Goal: Transaction & Acquisition: Book appointment/travel/reservation

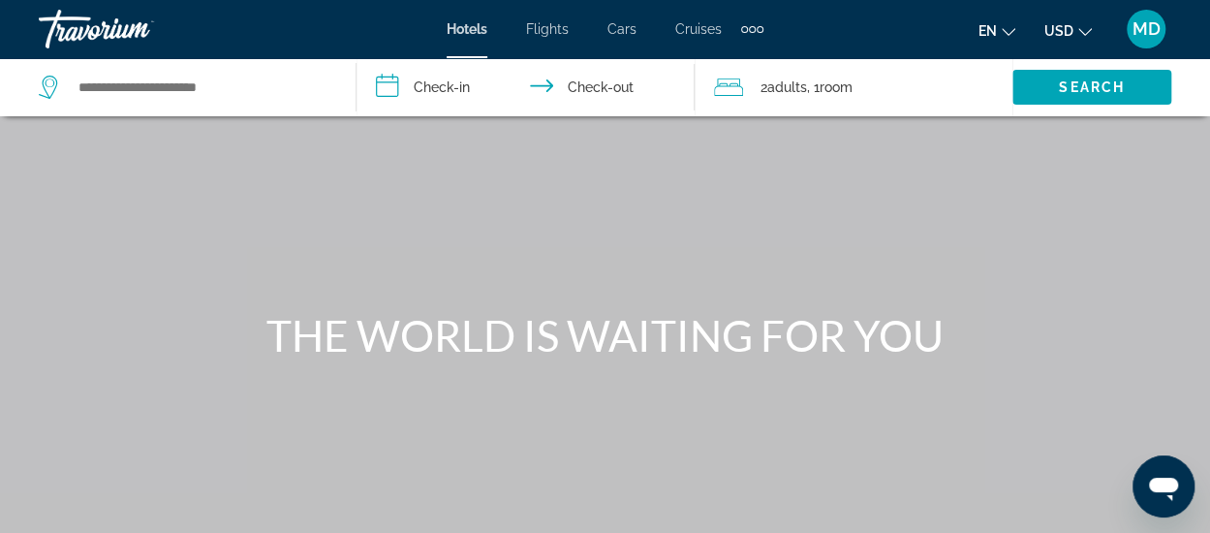
click at [1079, 29] on icon "Change currency" at bounding box center [1085, 32] width 14 height 8
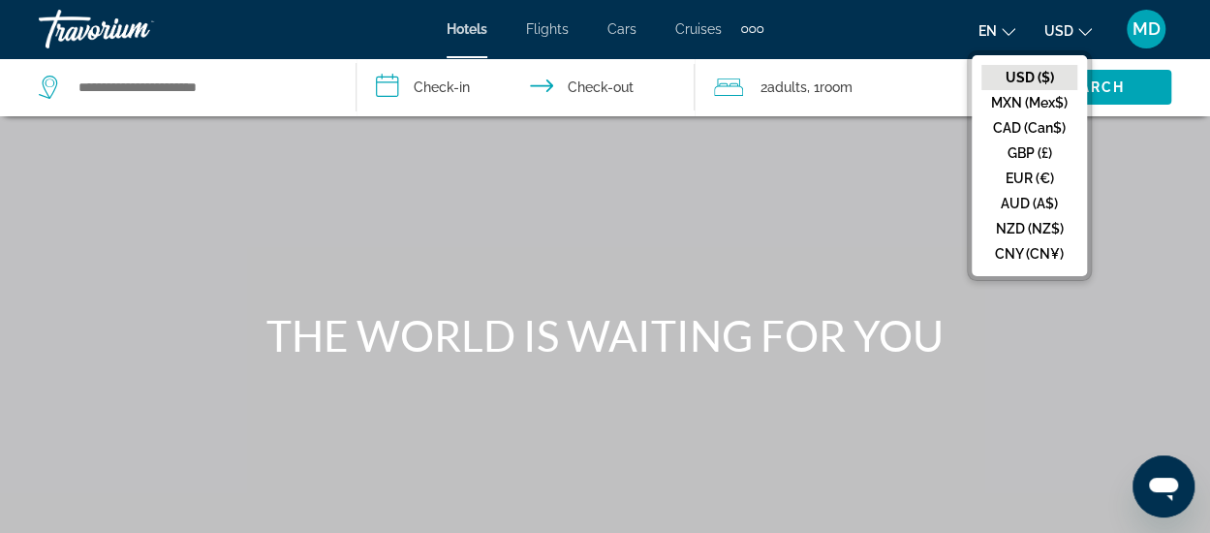
click at [1119, 143] on div "Main content" at bounding box center [605, 290] width 1210 height 581
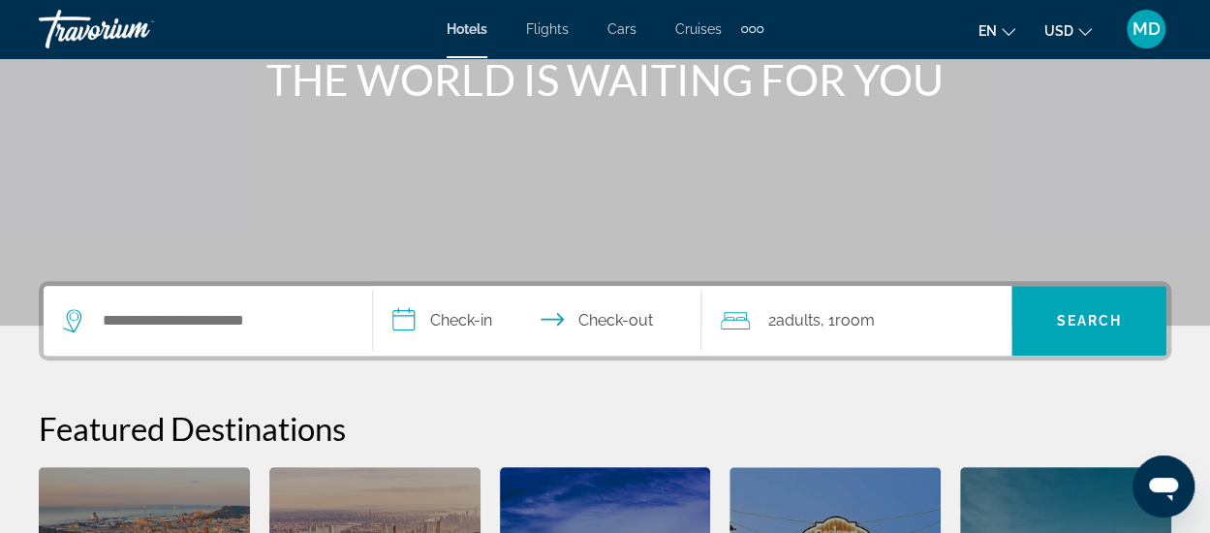
scroll to position [290, 0]
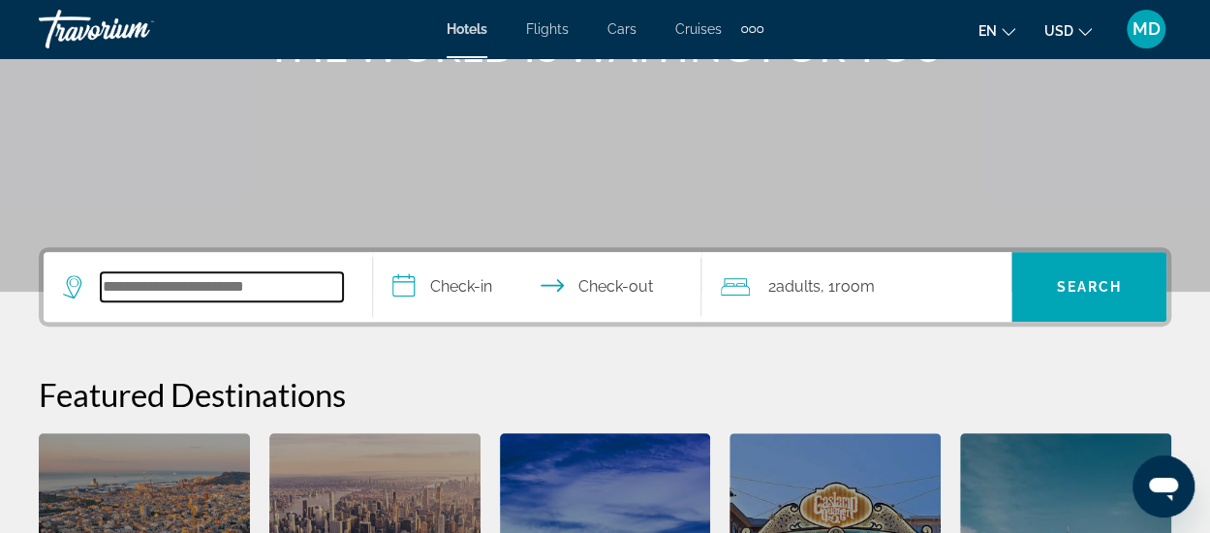
click at [157, 288] on input "Search widget" at bounding box center [222, 286] width 242 height 29
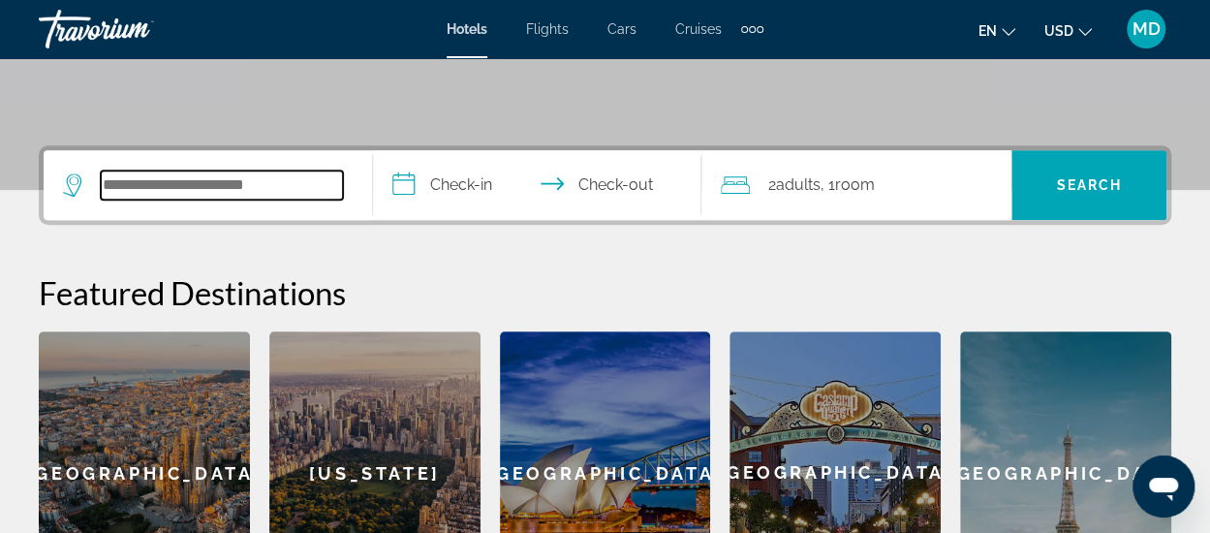
scroll to position [374, 0]
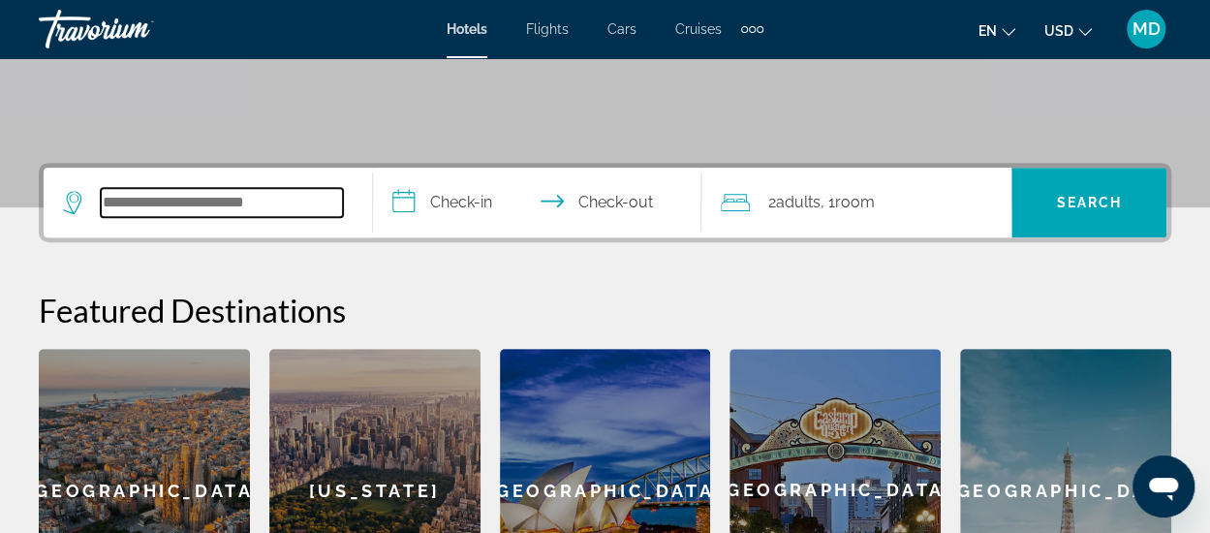
click at [176, 198] on input "Search widget" at bounding box center [222, 202] width 242 height 29
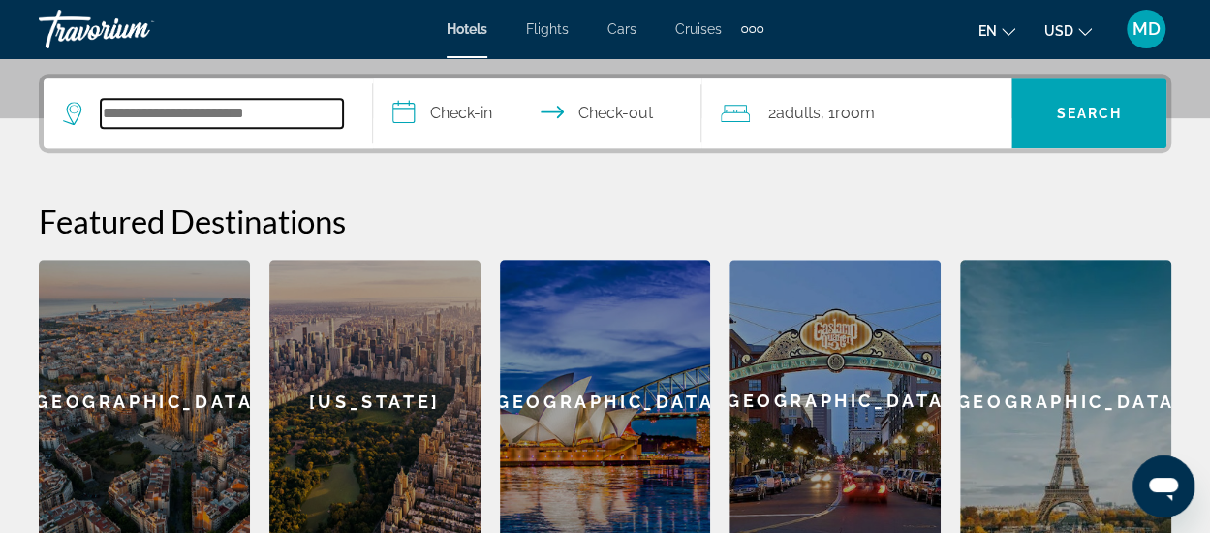
scroll to position [473, 0]
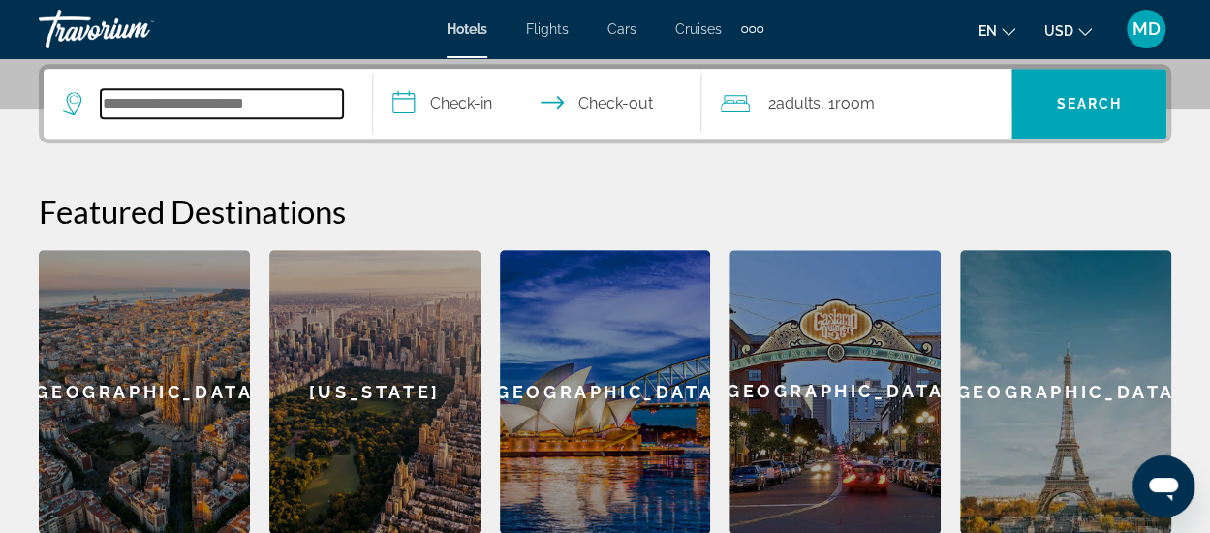
click at [151, 107] on input "Search widget" at bounding box center [222, 103] width 242 height 29
type input "*"
type input "*******"
drag, startPoint x: 238, startPoint y: 109, endPoint x: 81, endPoint y: 116, distance: 157.1
click at [81, 116] on div "*******" at bounding box center [203, 103] width 280 height 29
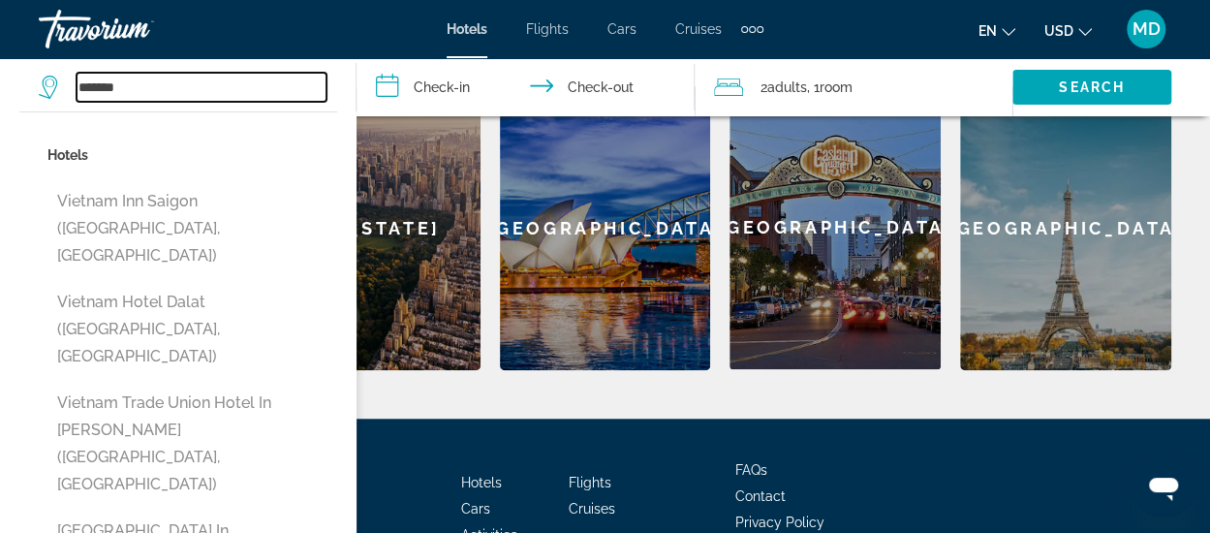
scroll to position [759, 0]
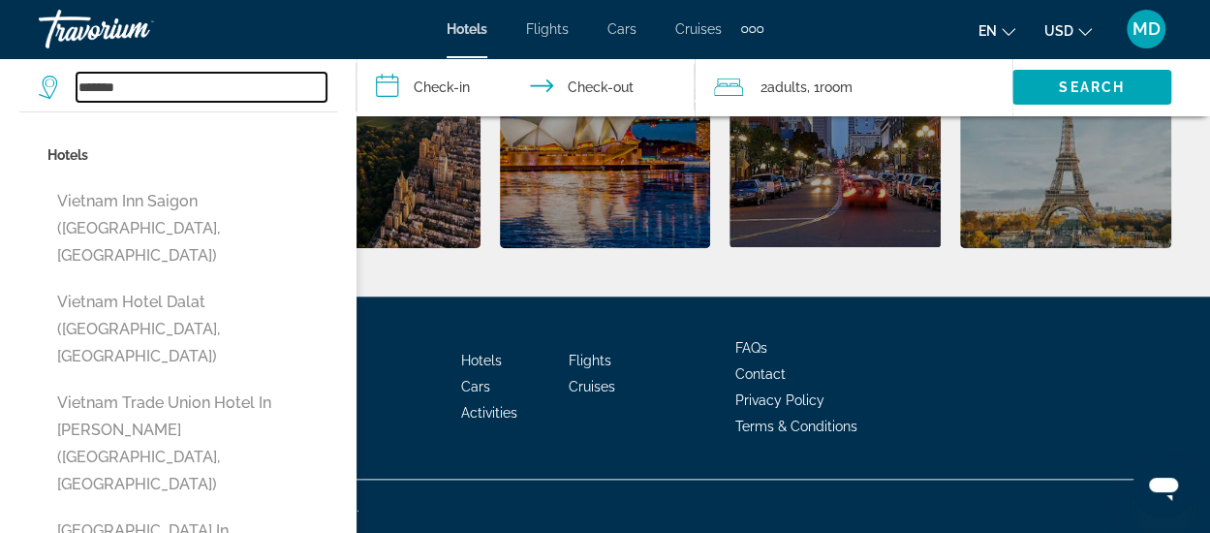
drag, startPoint x: 140, startPoint y: 91, endPoint x: 82, endPoint y: 92, distance: 58.1
click at [82, 92] on input "*******" at bounding box center [202, 87] width 250 height 29
type input "*"
click at [173, 88] on input "Search widget" at bounding box center [202, 87] width 250 height 29
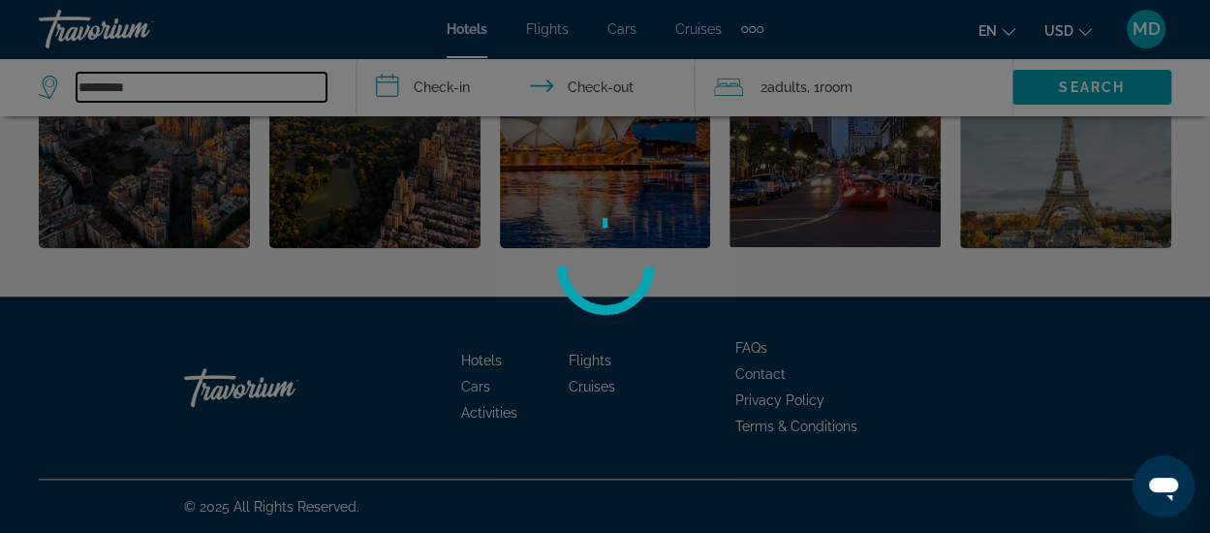
type input "*********"
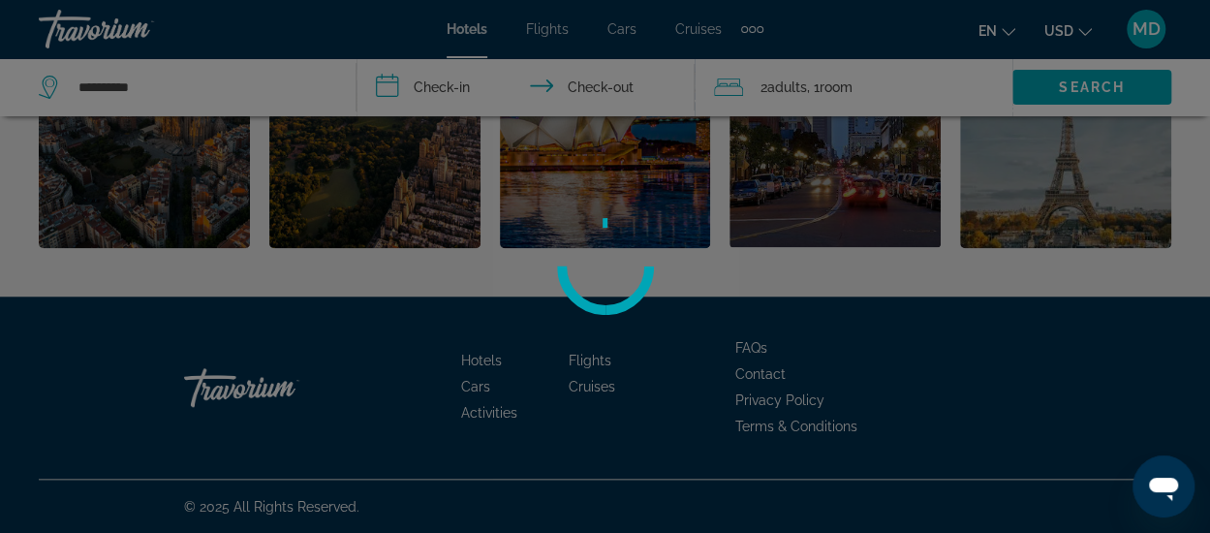
click at [167, 84] on div at bounding box center [605, 266] width 1210 height 533
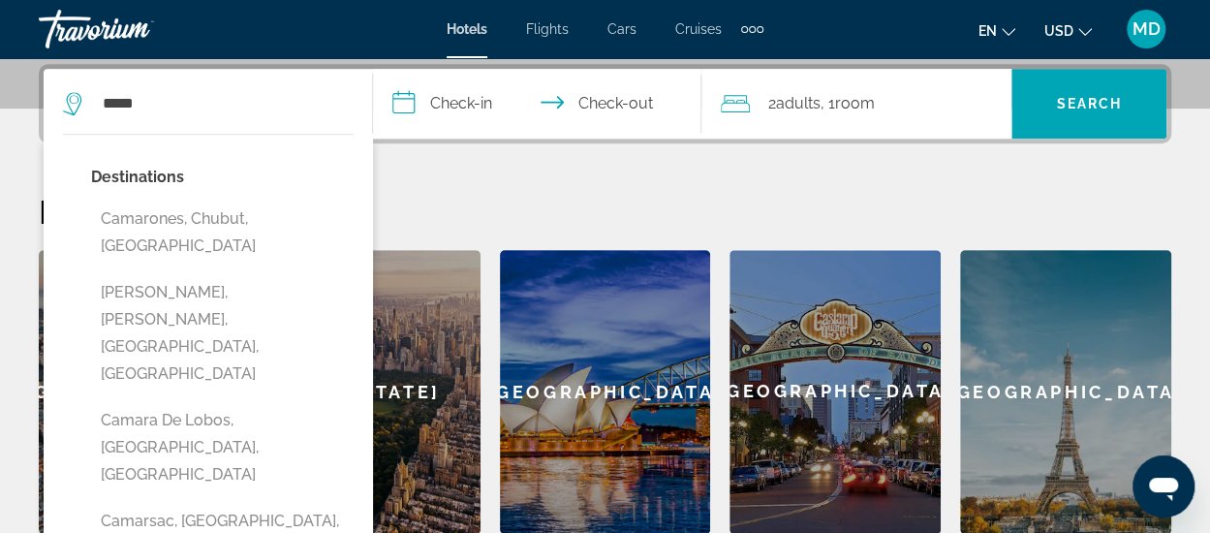
click at [161, 101] on input "*****" at bounding box center [222, 103] width 242 height 29
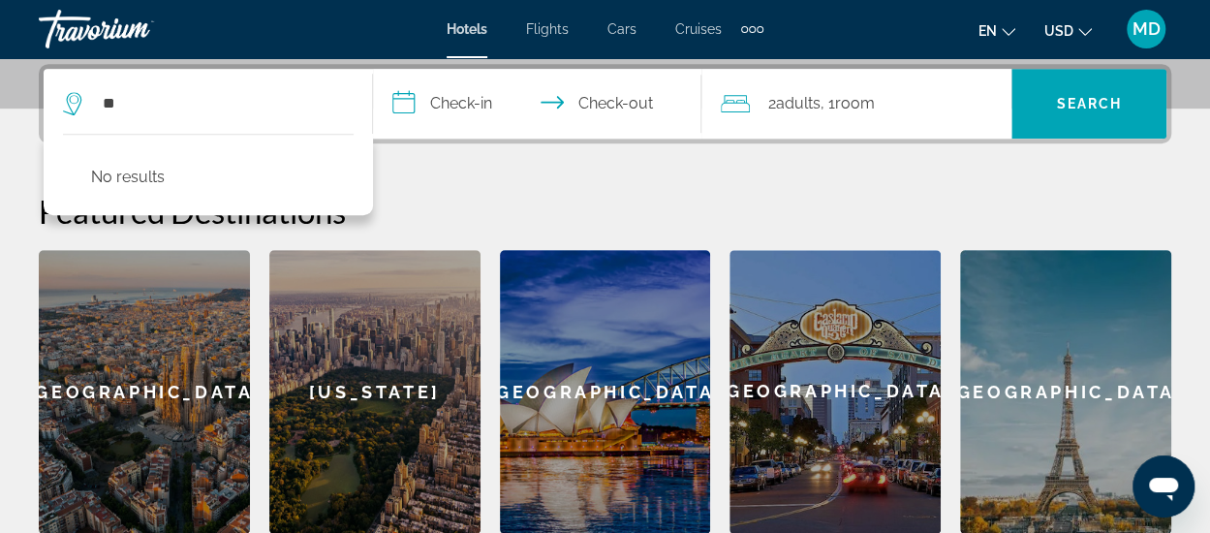
type input "*"
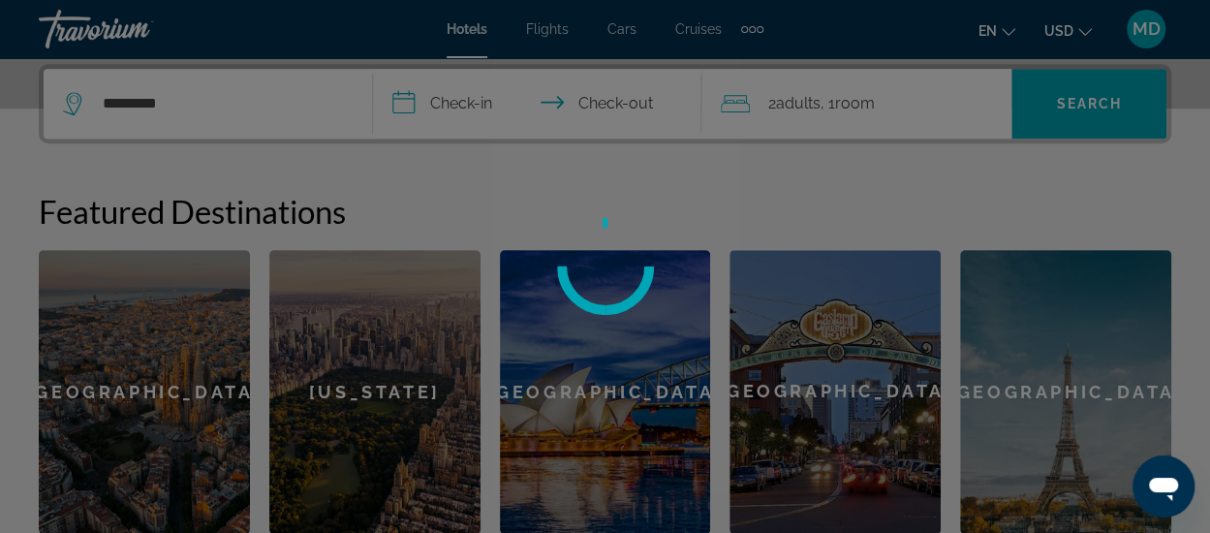
type input "*********"
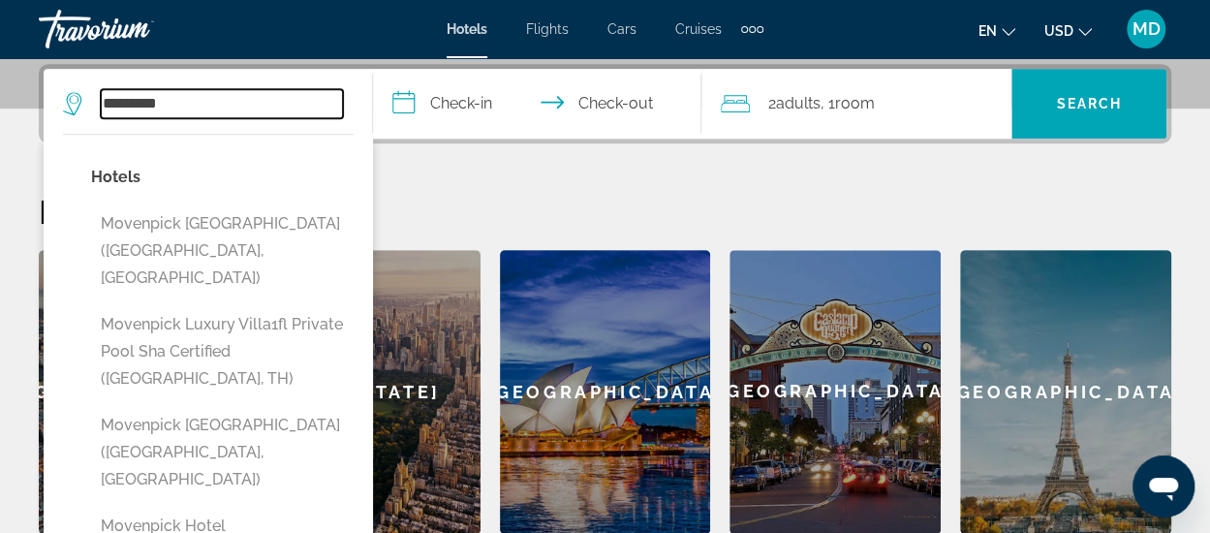
drag, startPoint x: 222, startPoint y: 109, endPoint x: 81, endPoint y: 108, distance: 140.5
click at [81, 108] on div "*********" at bounding box center [203, 103] width 280 height 29
paste input "**********"
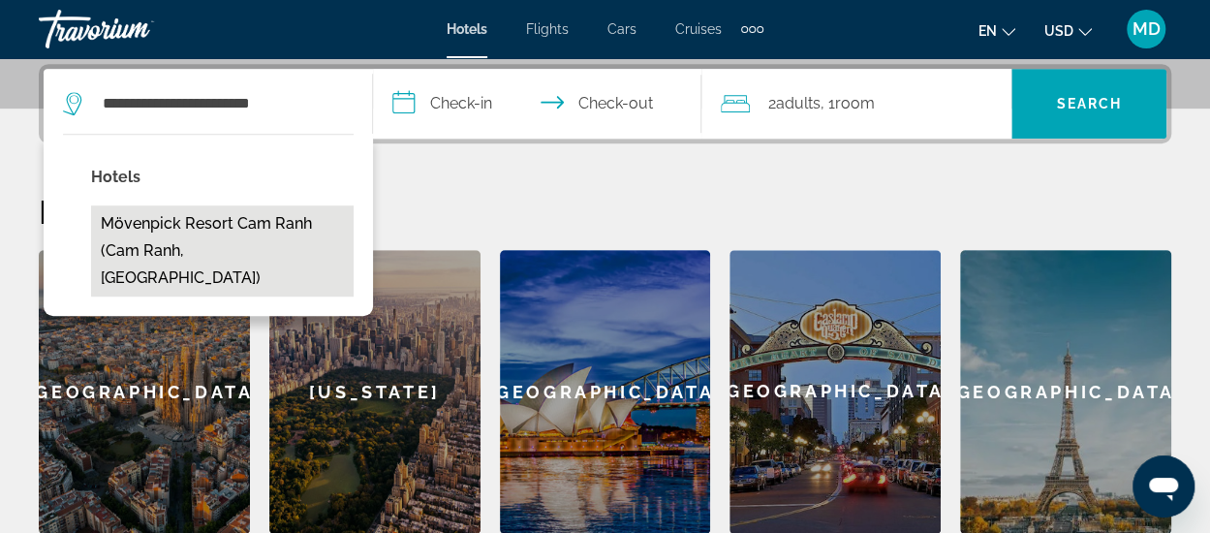
click at [192, 228] on button "Mövenpick Resort Cam Ranh (Cam Ranh, VN)" at bounding box center [222, 250] width 263 height 91
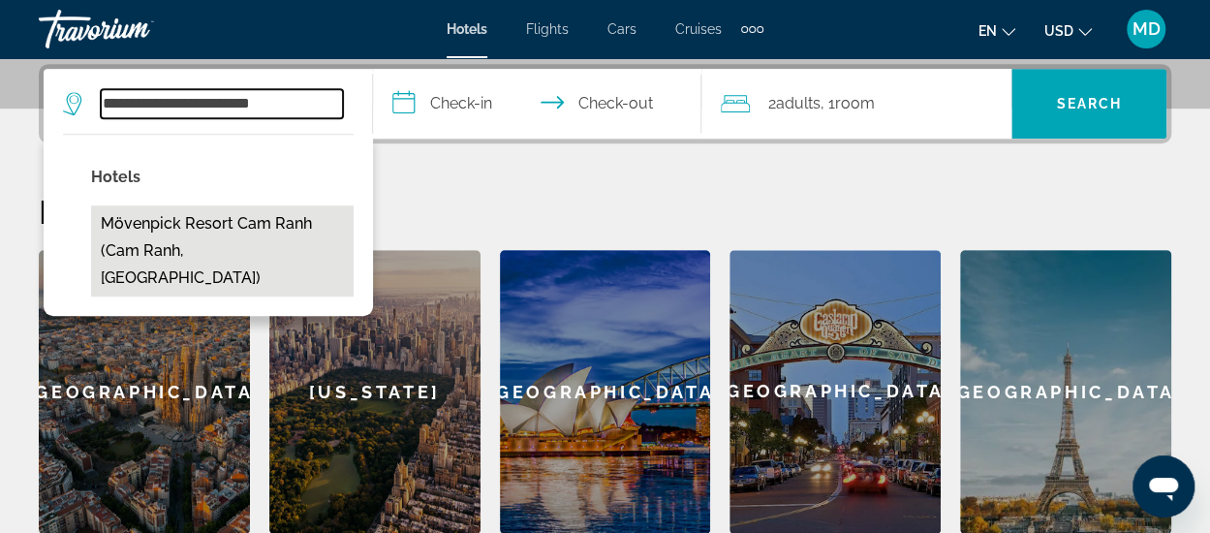
type input "**********"
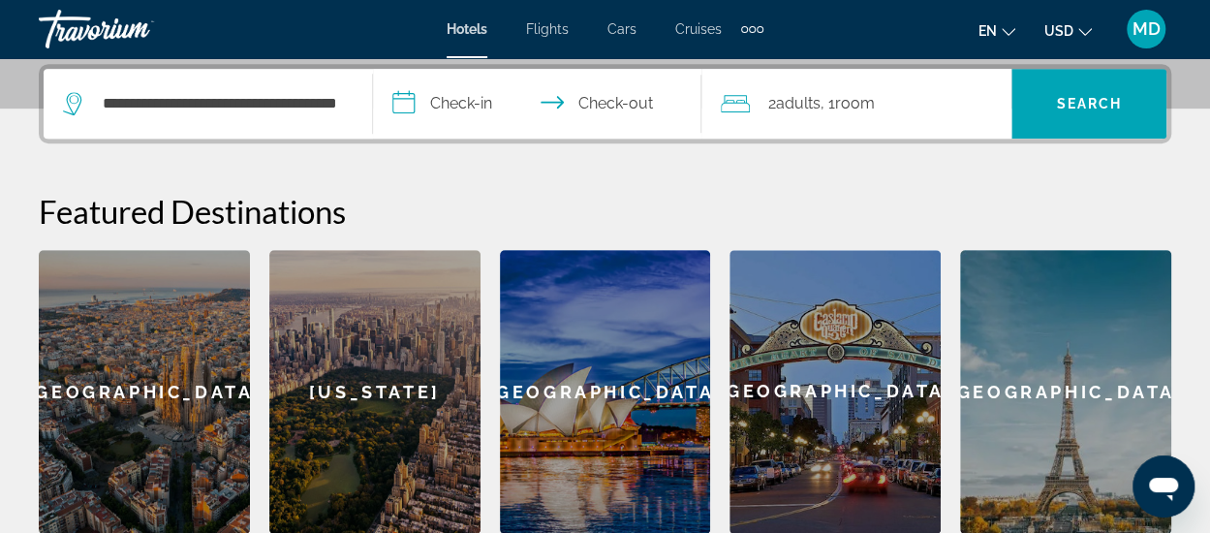
click at [352, 189] on div "**********" at bounding box center [605, 299] width 1210 height 470
click at [431, 108] on input "**********" at bounding box center [541, 107] width 337 height 76
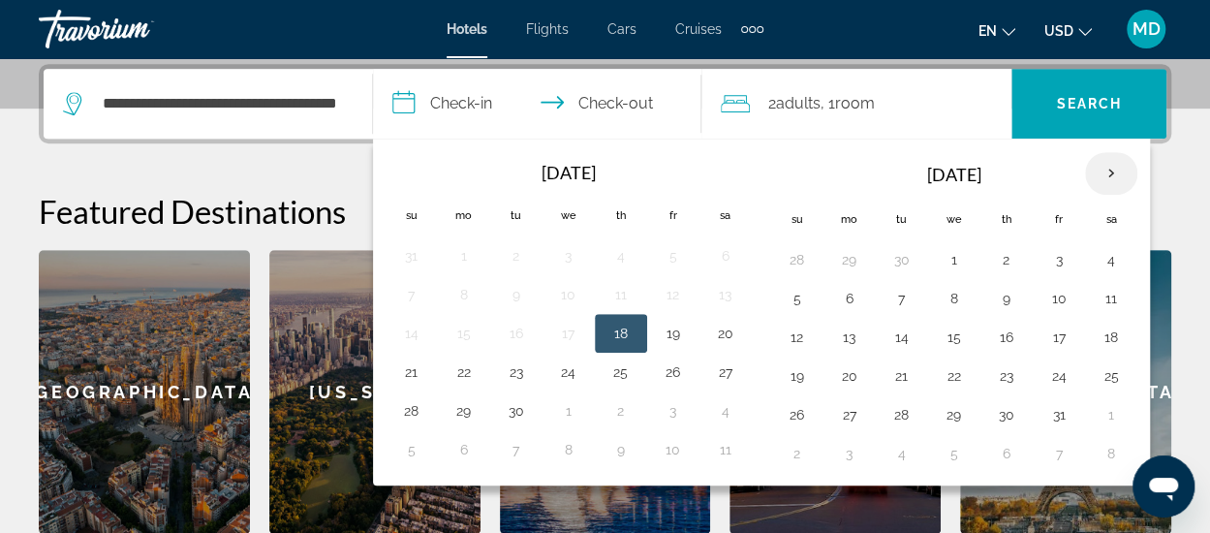
click at [1109, 176] on th "Next month" at bounding box center [1111, 173] width 52 height 43
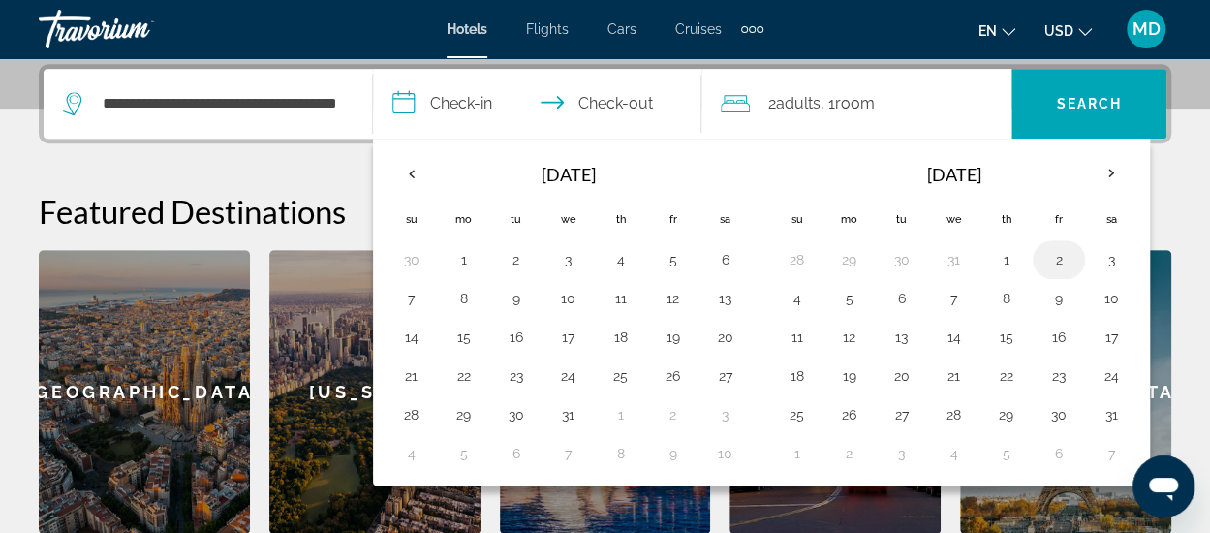
click at [1044, 261] on button "2" at bounding box center [1059, 259] width 31 height 27
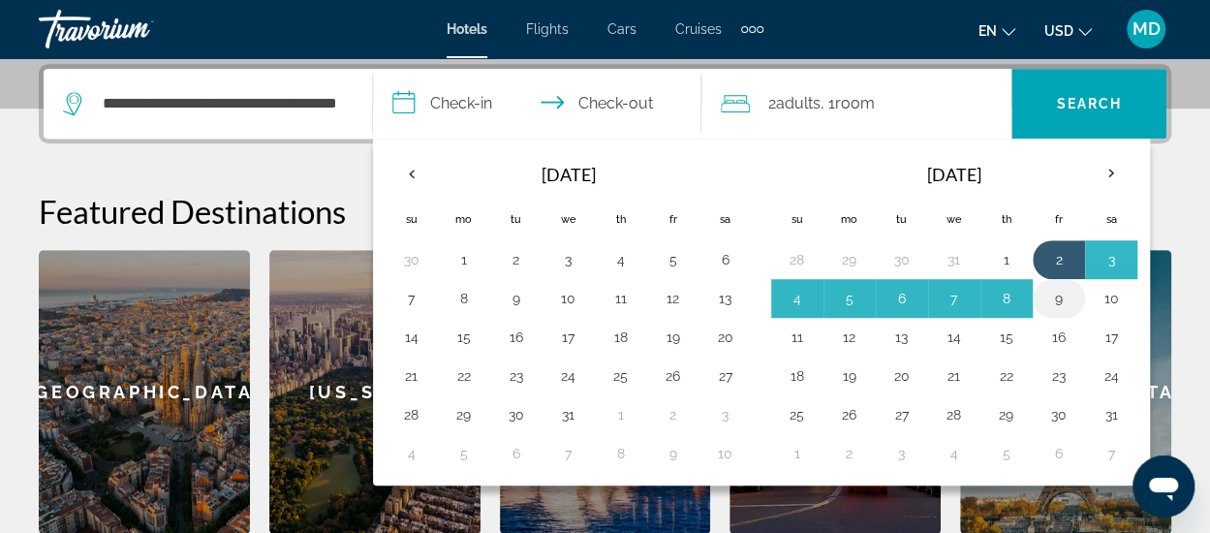
click at [1044, 301] on button "9" at bounding box center [1059, 298] width 31 height 27
type input "**********"
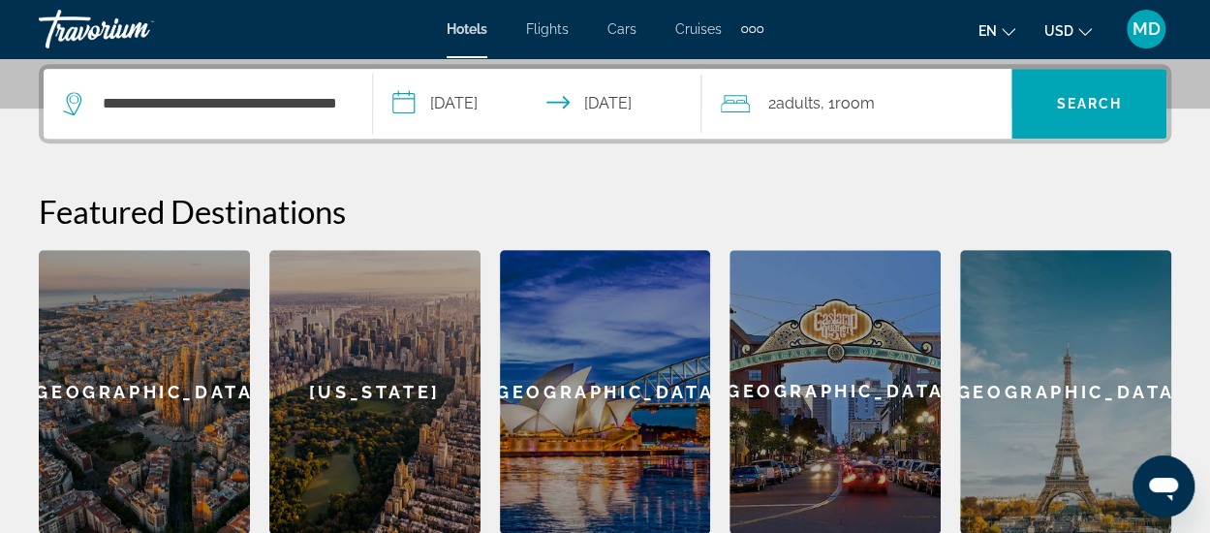
click at [874, 109] on span "Room" at bounding box center [854, 103] width 40 height 18
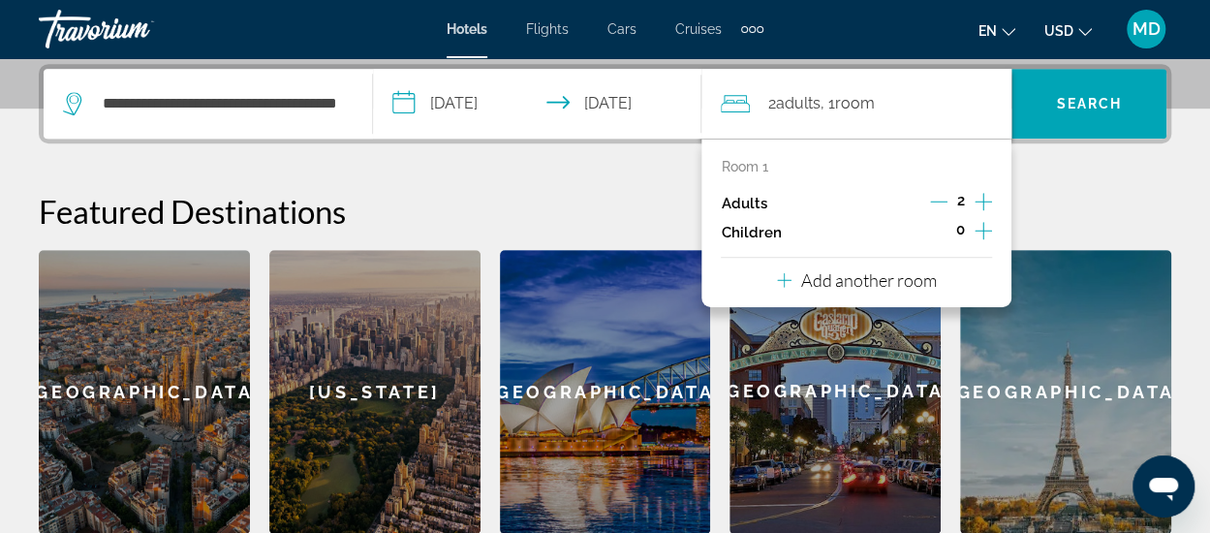
click at [982, 230] on icon "Increment children" at bounding box center [983, 230] width 17 height 17
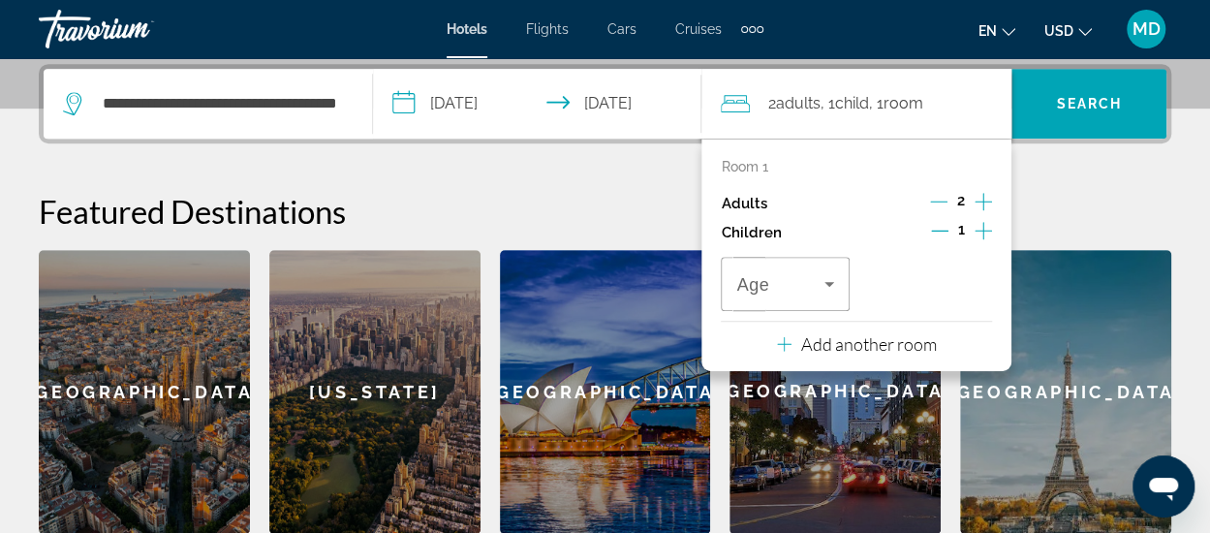
click at [982, 230] on icon "Increment children" at bounding box center [983, 230] width 17 height 17
click at [806, 289] on span "Travelers: 2 adults, 2 children" at bounding box center [779, 283] width 87 height 23
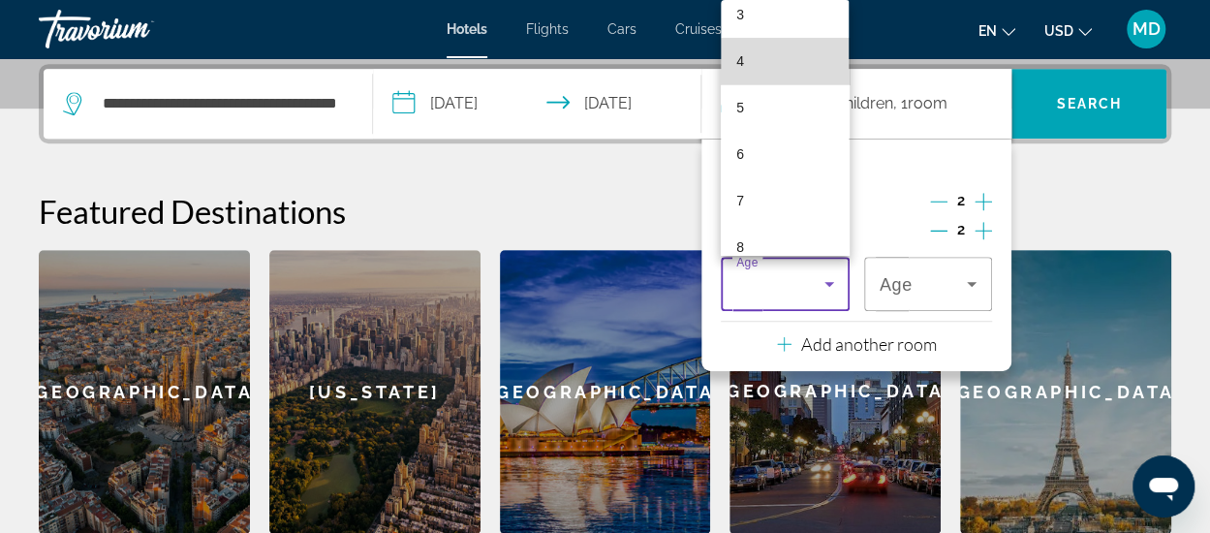
scroll to position [165, 0]
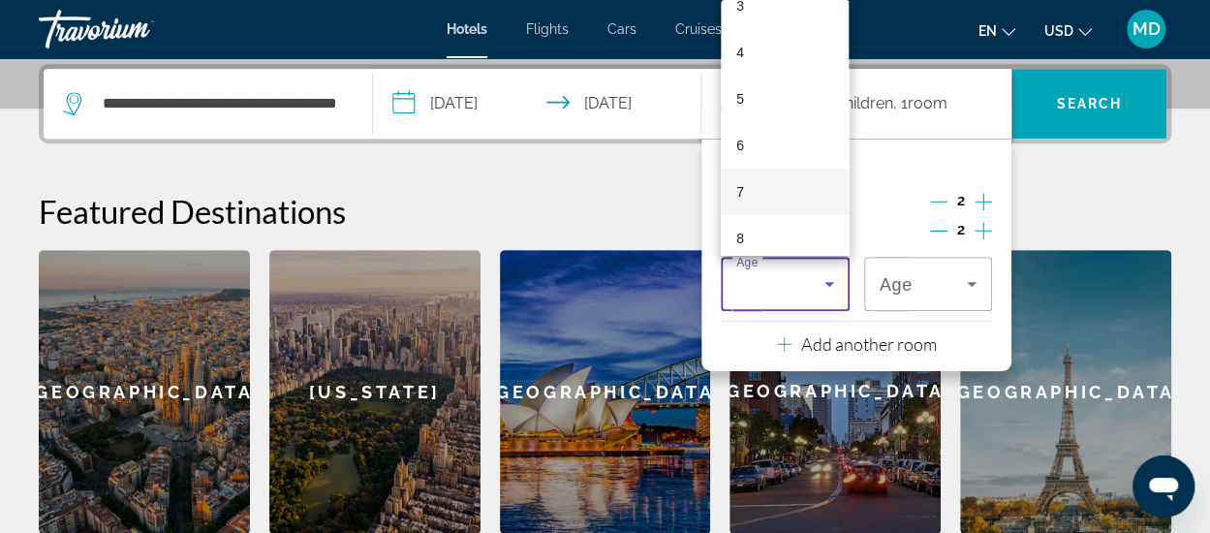
click at [774, 199] on mat-option "7" at bounding box center [785, 192] width 128 height 47
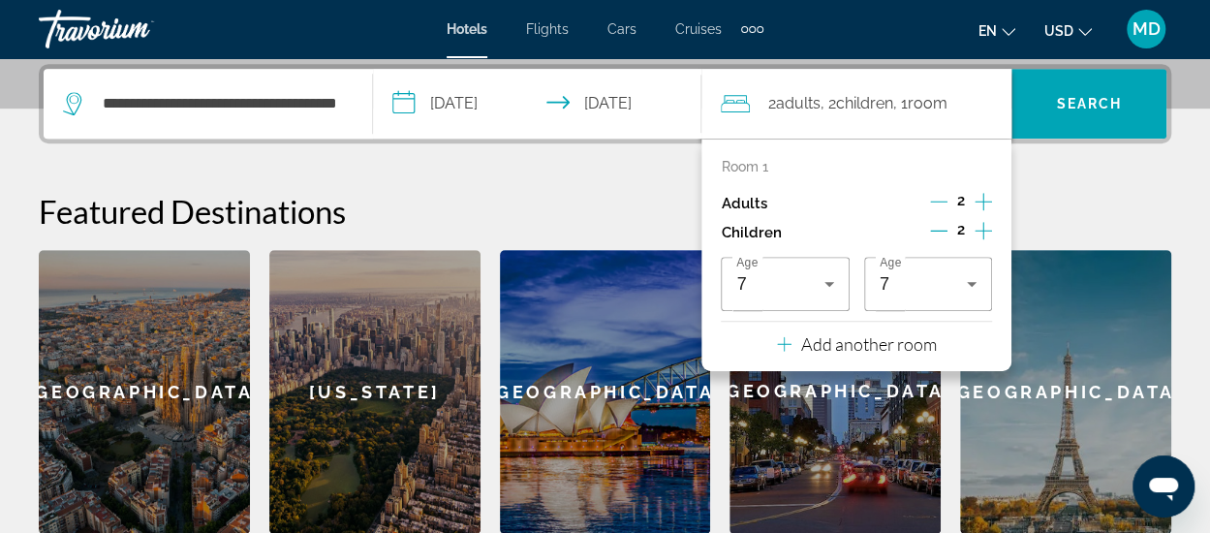
click at [1074, 201] on h2 "Featured Destinations" at bounding box center [605, 211] width 1133 height 39
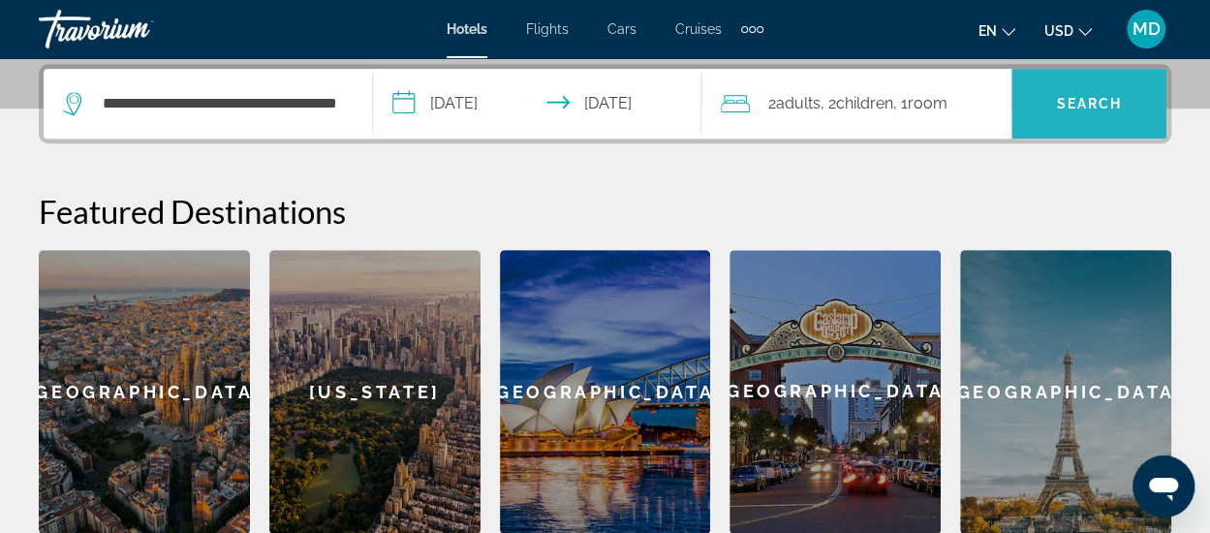
click at [1074, 102] on span "Search" at bounding box center [1089, 104] width 66 height 16
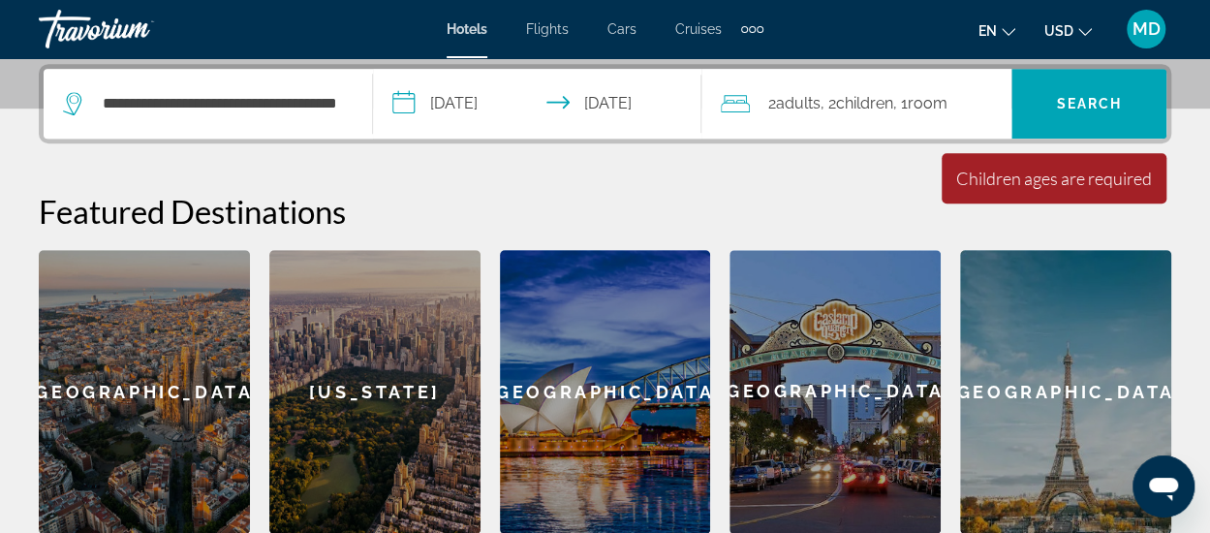
click at [973, 109] on div "2 Adult Adults , 2 Child Children , 1 Room rooms" at bounding box center [866, 103] width 291 height 27
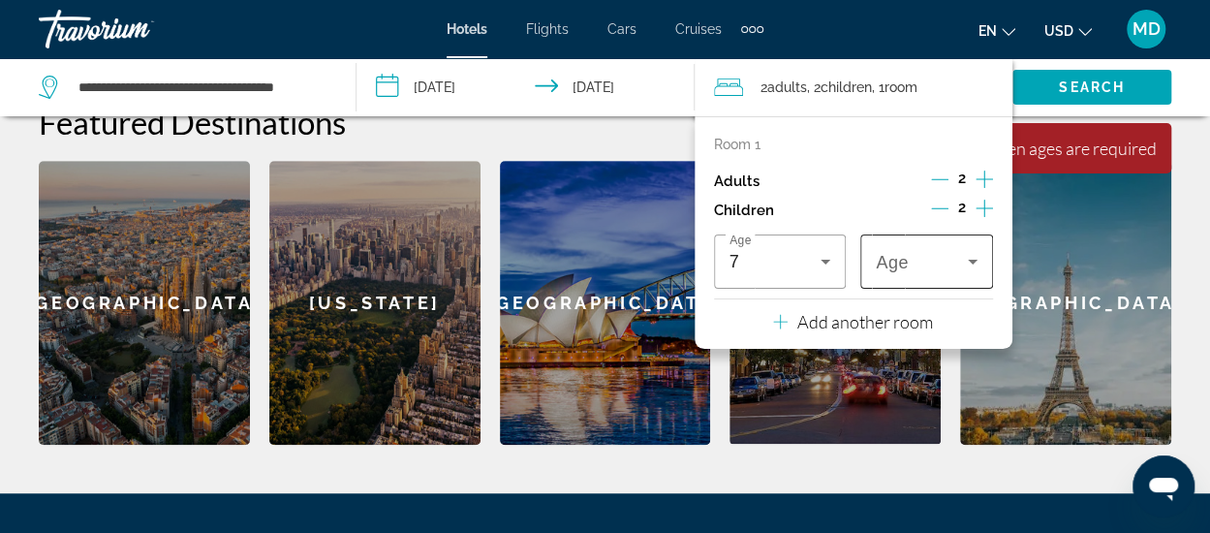
scroll to position [567, 0]
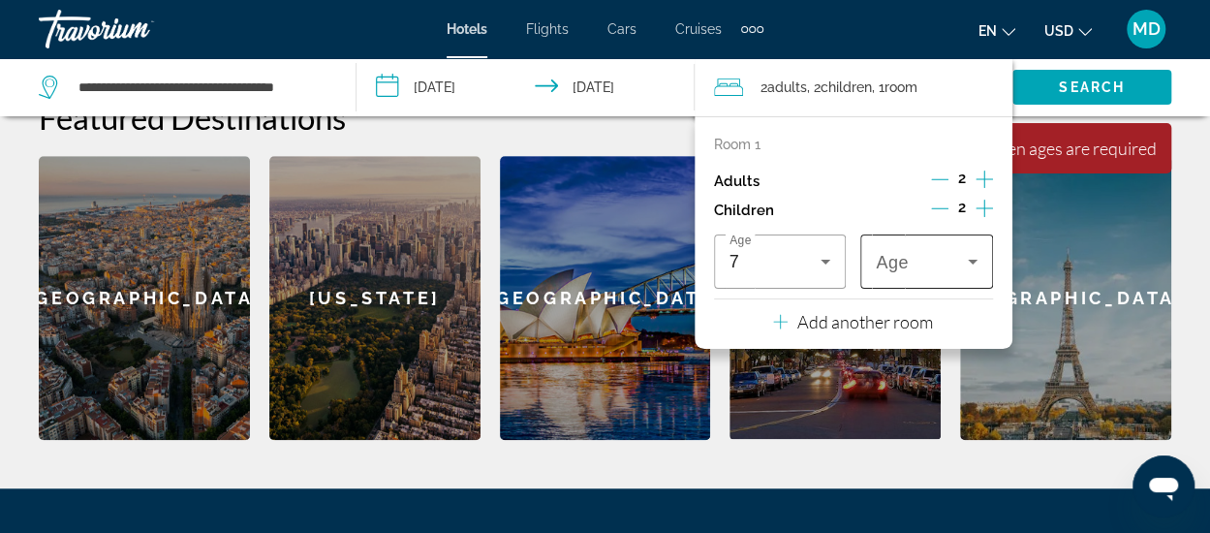
click at [866, 266] on div "Age" at bounding box center [926, 261] width 133 height 54
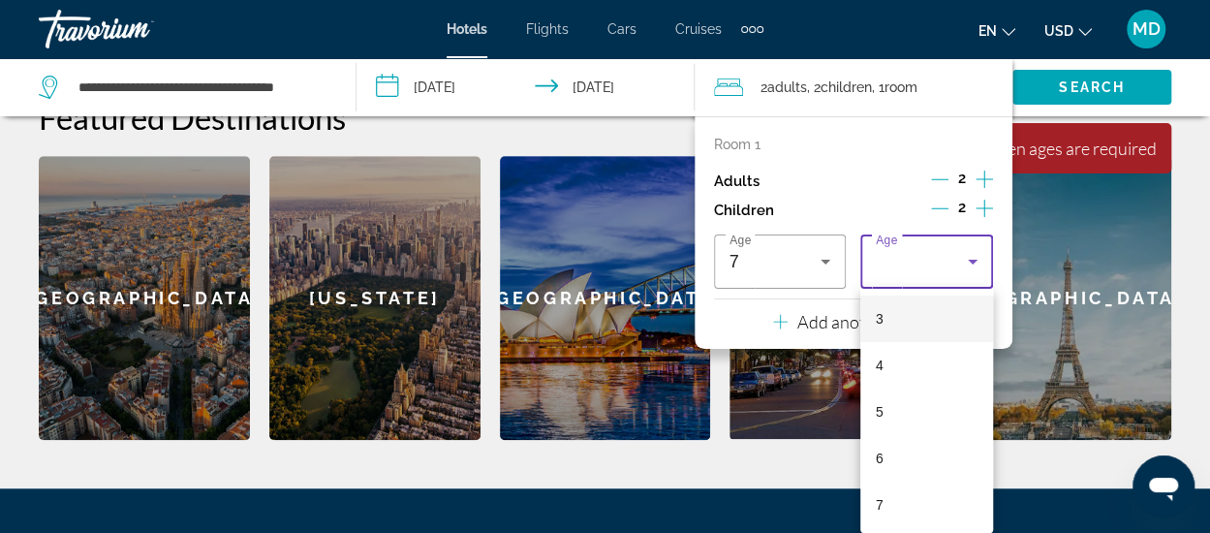
scroll to position [141, 0]
click at [897, 476] on mat-option "6" at bounding box center [926, 457] width 133 height 47
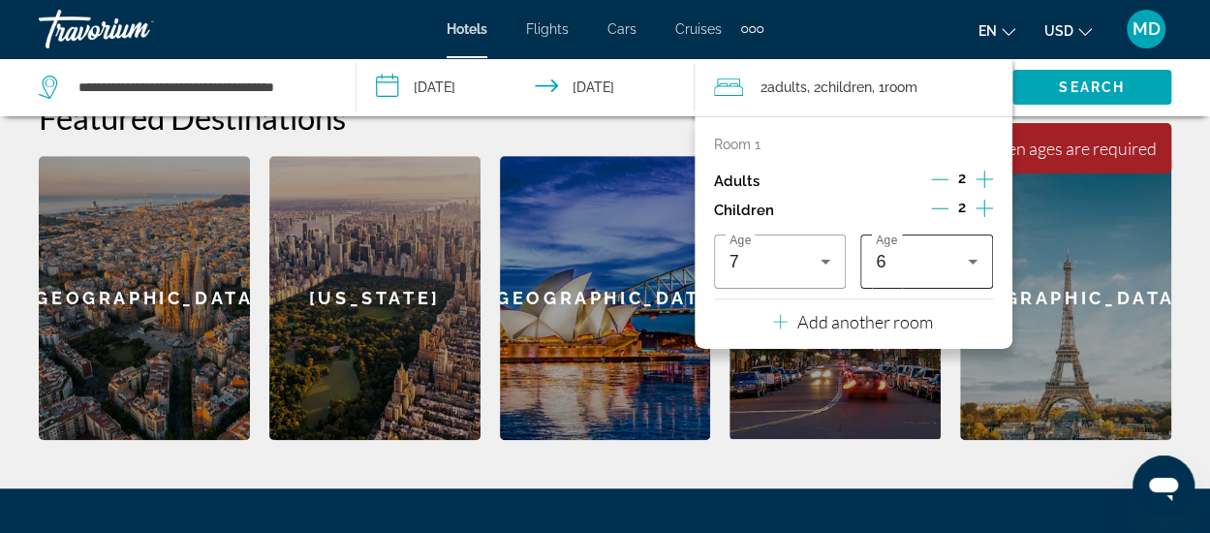
click at [912, 272] on div "6" at bounding box center [922, 261] width 92 height 23
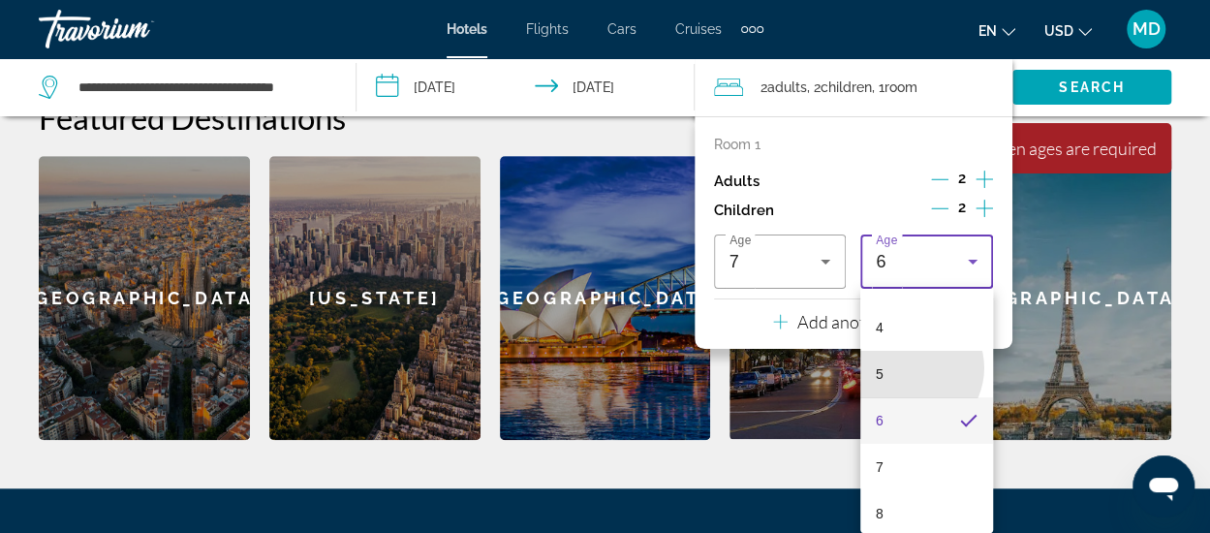
scroll to position [183, 0]
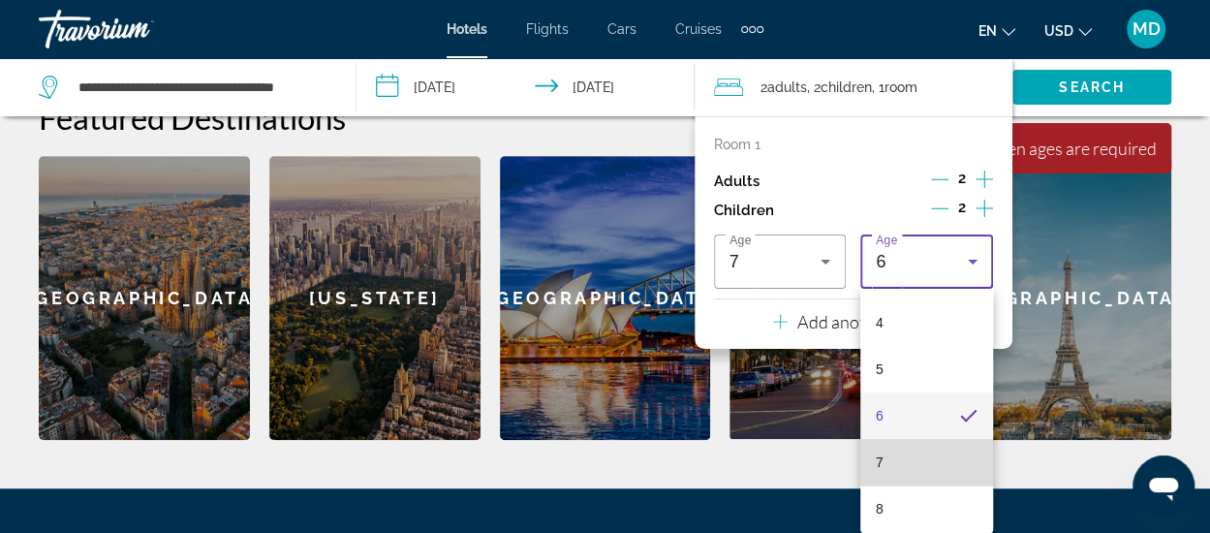
click at [938, 441] on mat-option "7" at bounding box center [926, 462] width 133 height 47
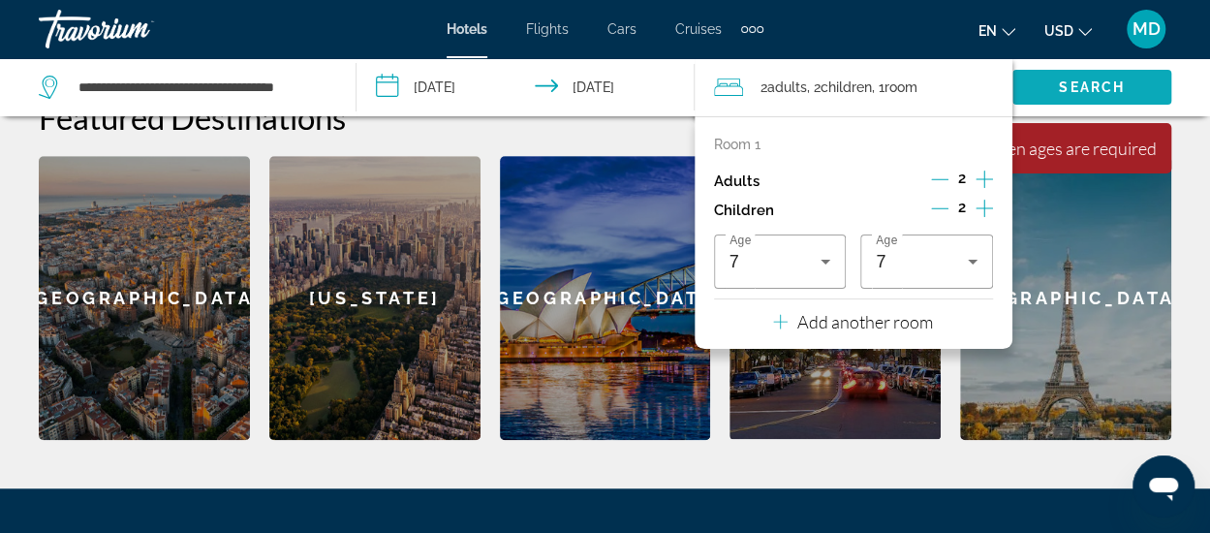
click at [1079, 75] on span "Search widget" at bounding box center [1092, 87] width 159 height 47
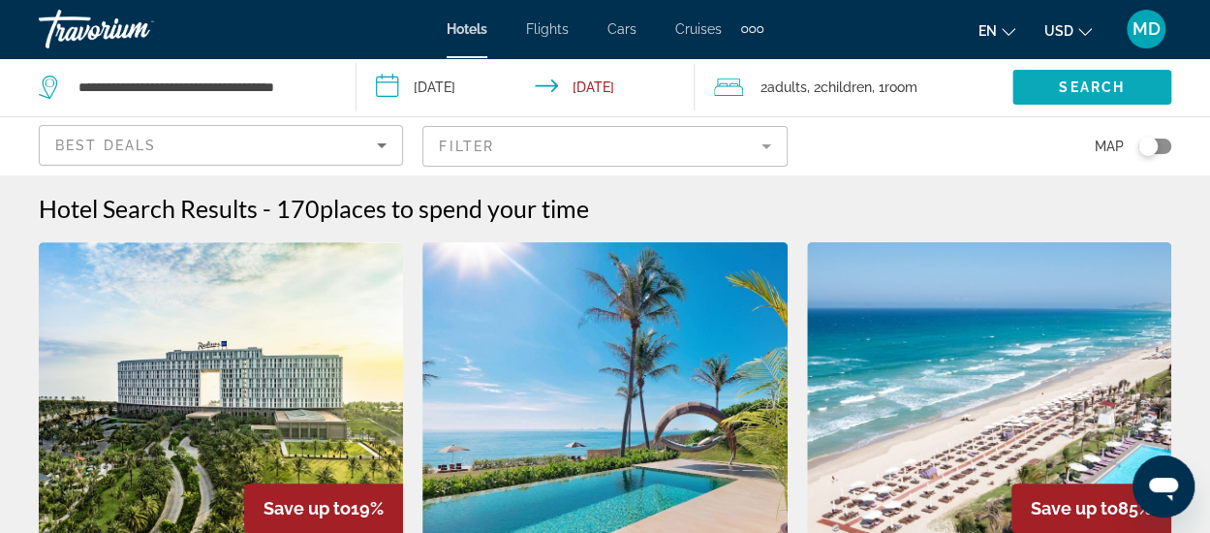
click at [1081, 80] on span "Search" at bounding box center [1092, 87] width 66 height 16
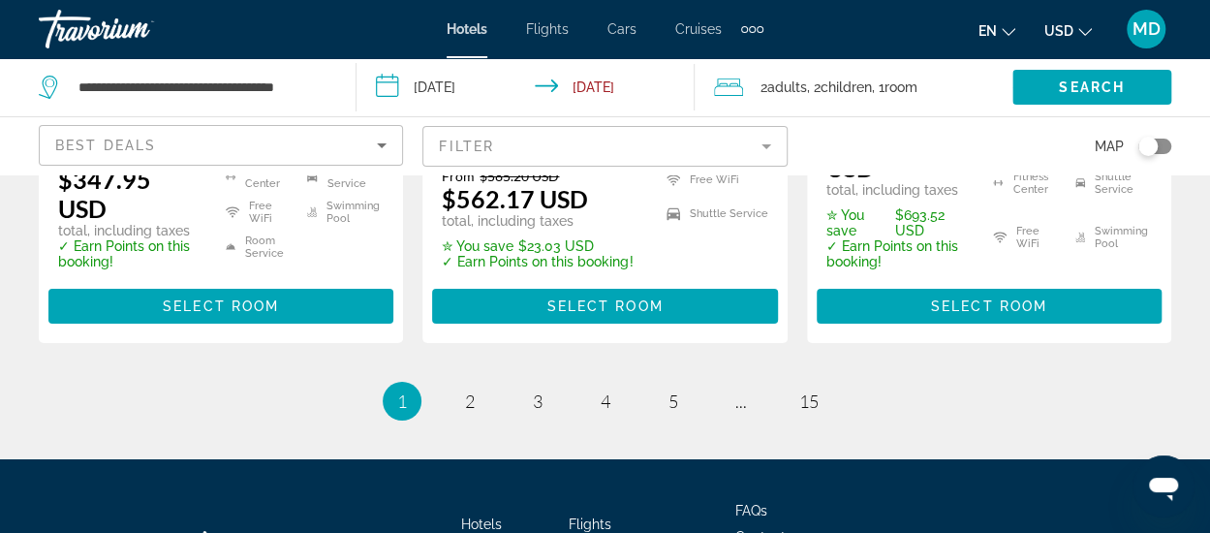
scroll to position [3145, 0]
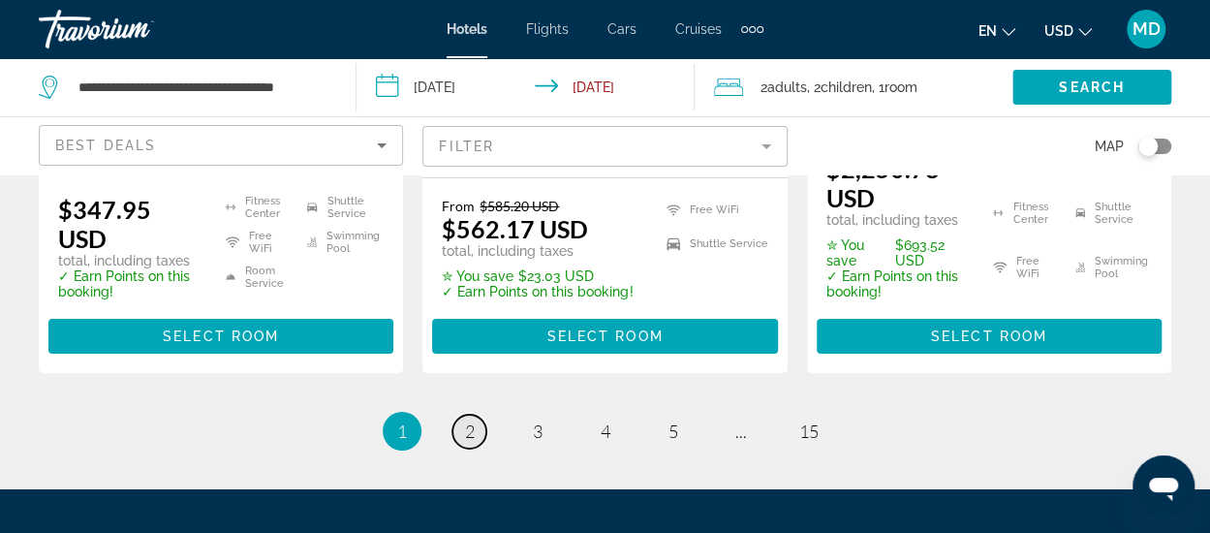
click at [468, 421] on span "2" at bounding box center [470, 431] width 10 height 21
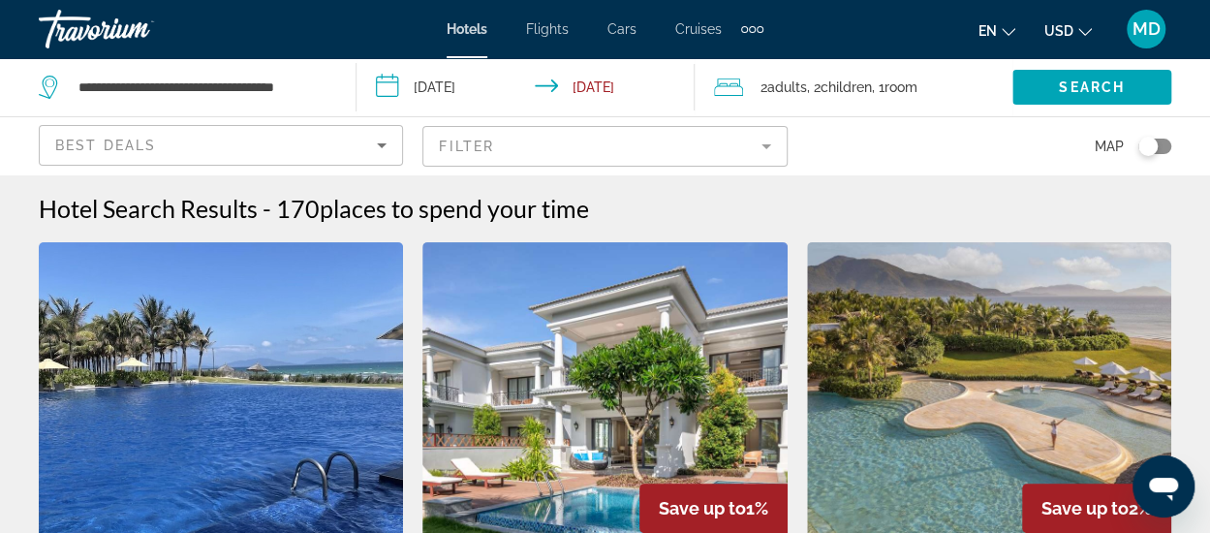
click at [625, 148] on mat-form-field "Filter" at bounding box center [604, 146] width 364 height 41
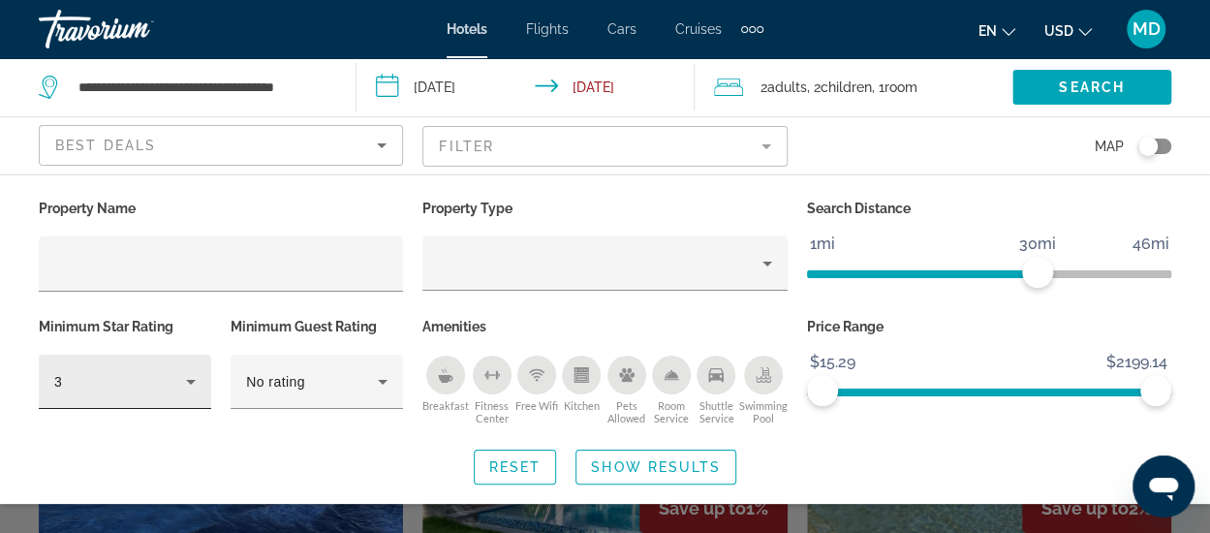
click at [186, 394] on div "3" at bounding box center [124, 382] width 141 height 54
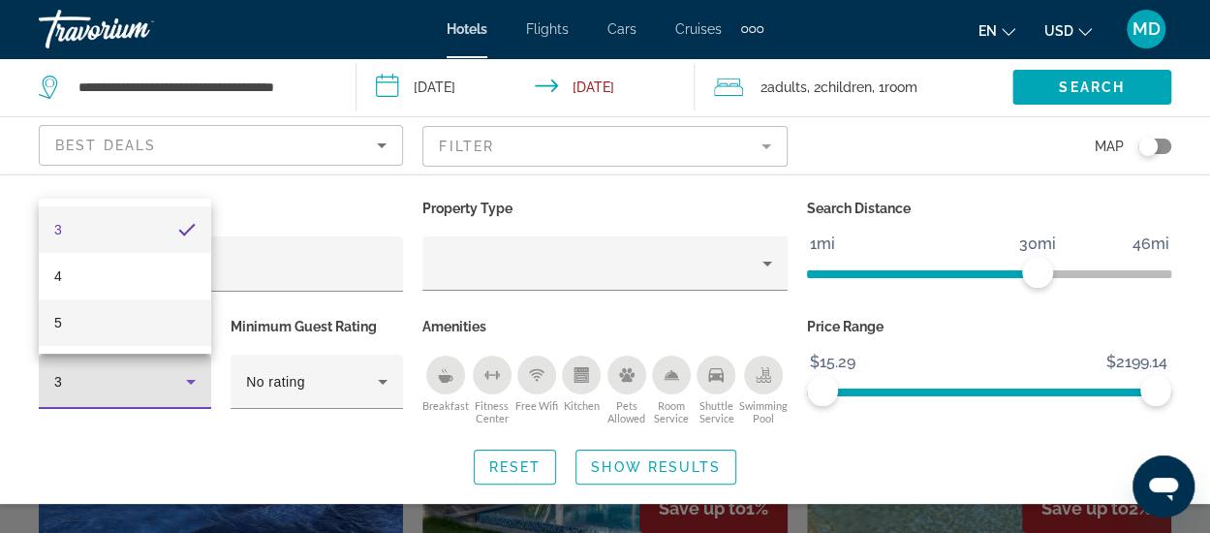
click at [136, 319] on mat-option "5" at bounding box center [125, 322] width 172 height 47
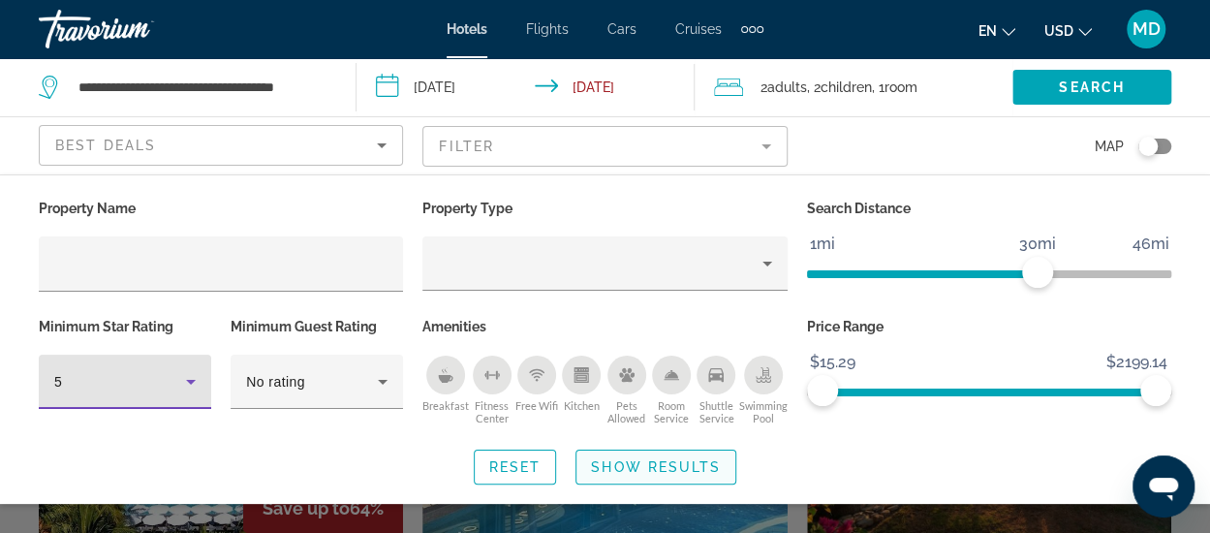
click at [626, 464] on span "Show Results" at bounding box center [656, 467] width 130 height 16
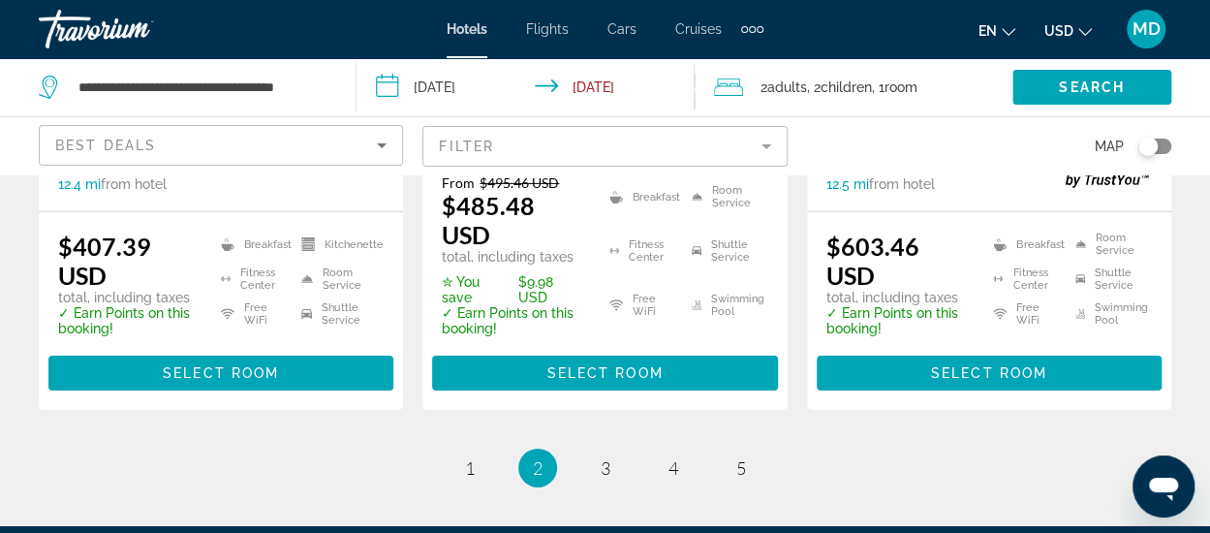
scroll to position [3020, 0]
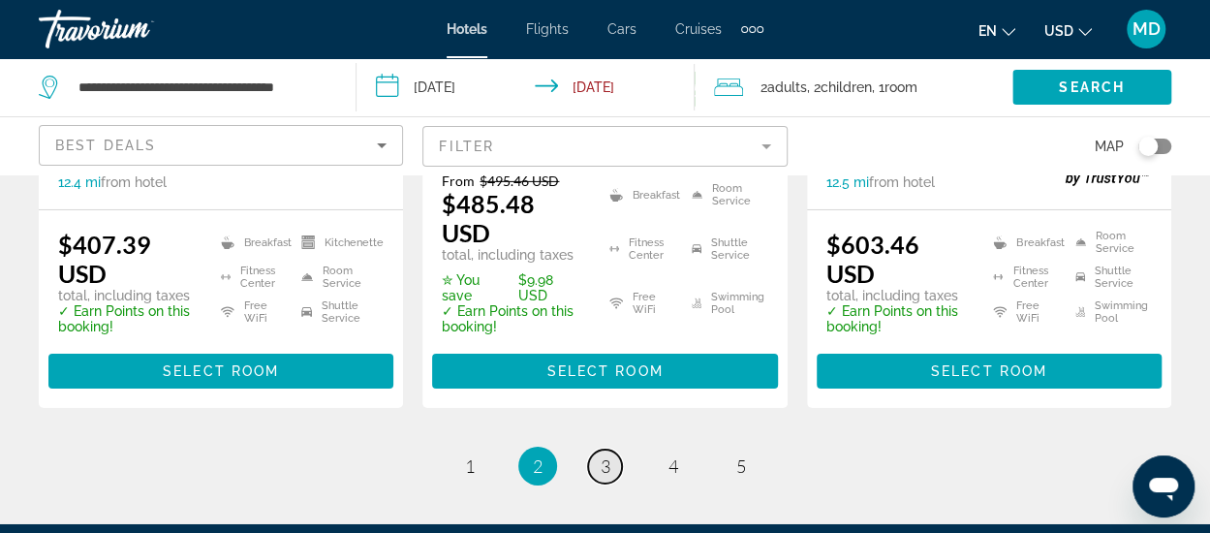
click at [607, 455] on span "3" at bounding box center [606, 465] width 10 height 21
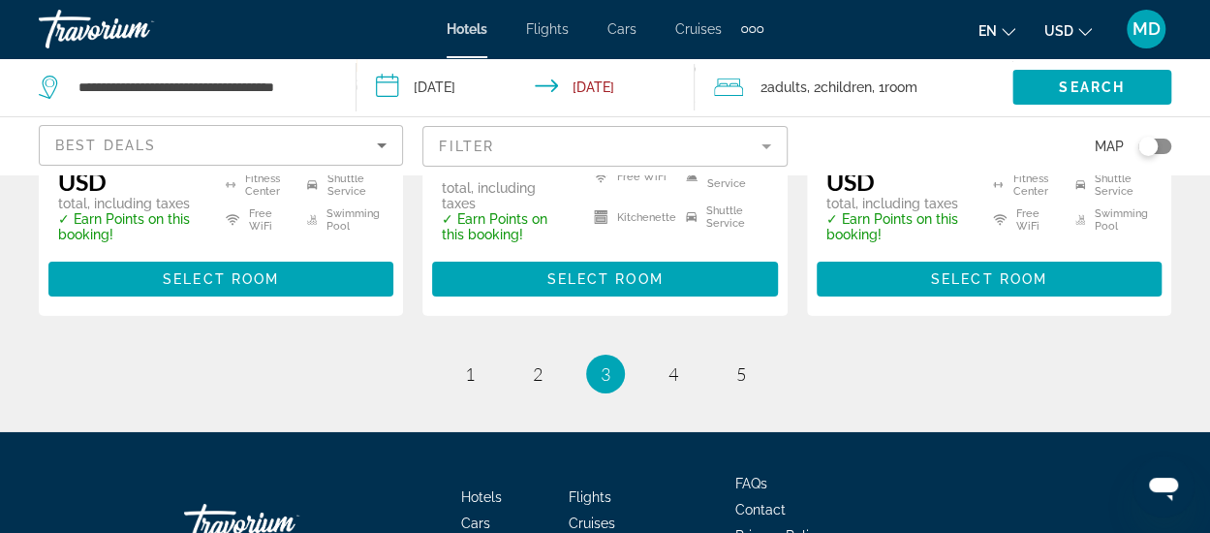
scroll to position [2996, 0]
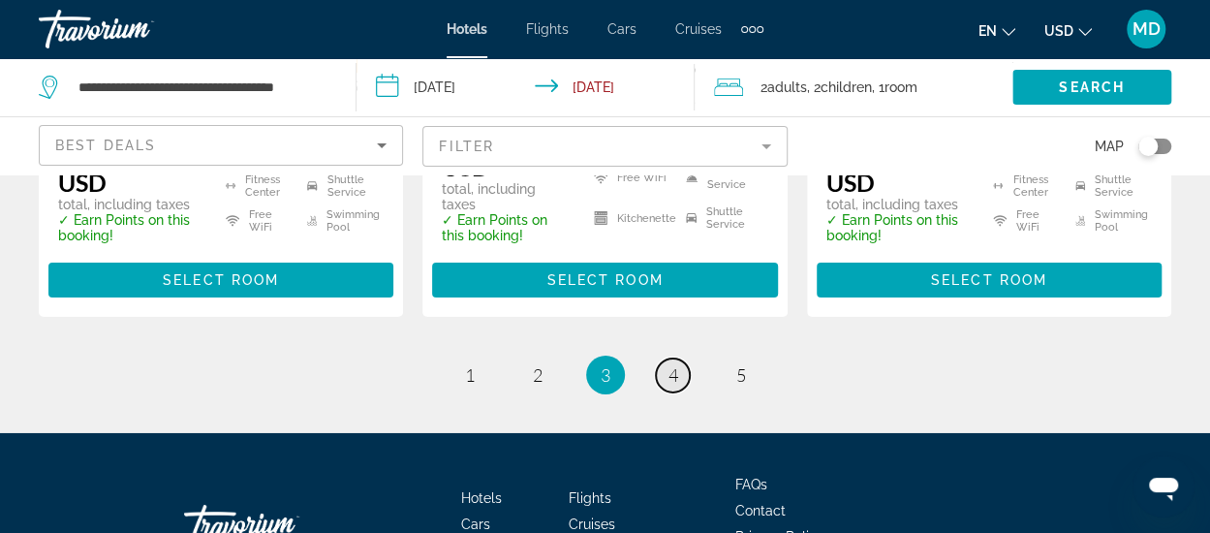
click at [671, 386] on link "page 4" at bounding box center [673, 376] width 34 height 34
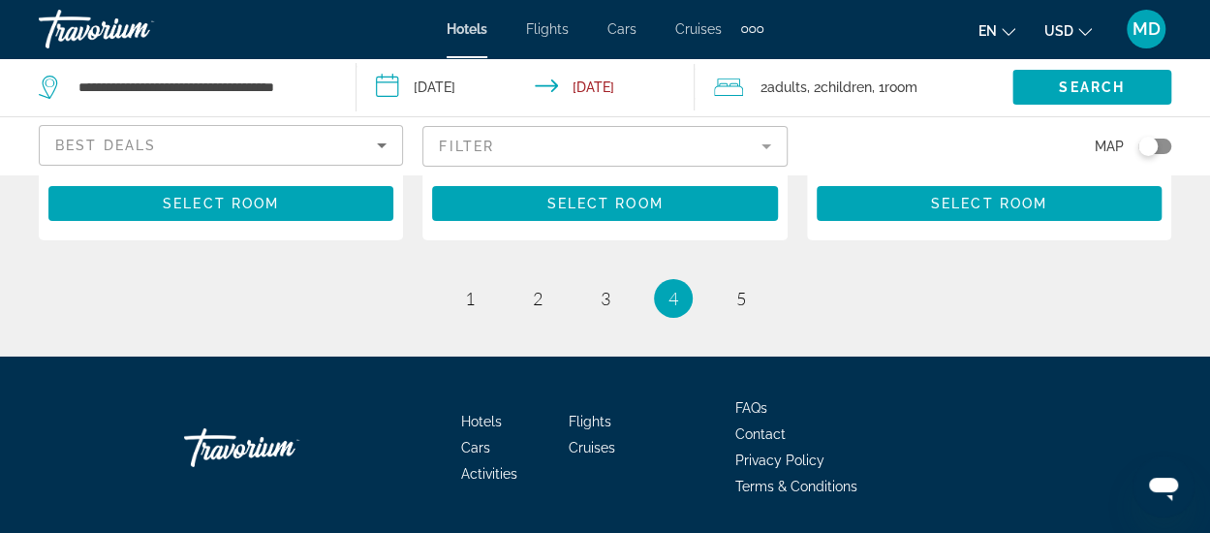
scroll to position [3079, 0]
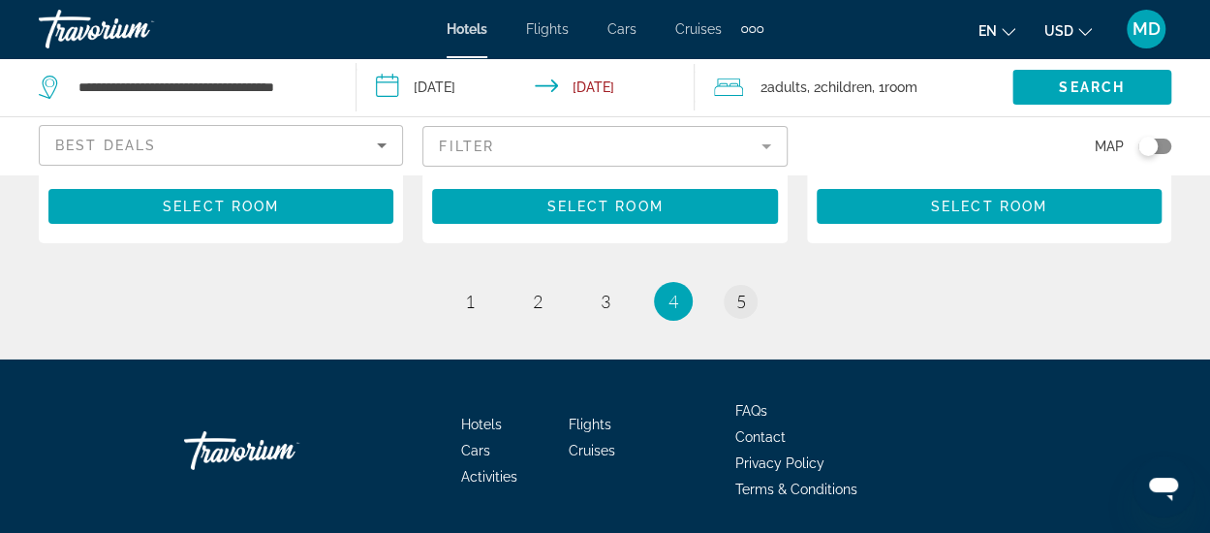
click at [732, 285] on link "page 5" at bounding box center [741, 302] width 34 height 34
